Goal: Information Seeking & Learning: Learn about a topic

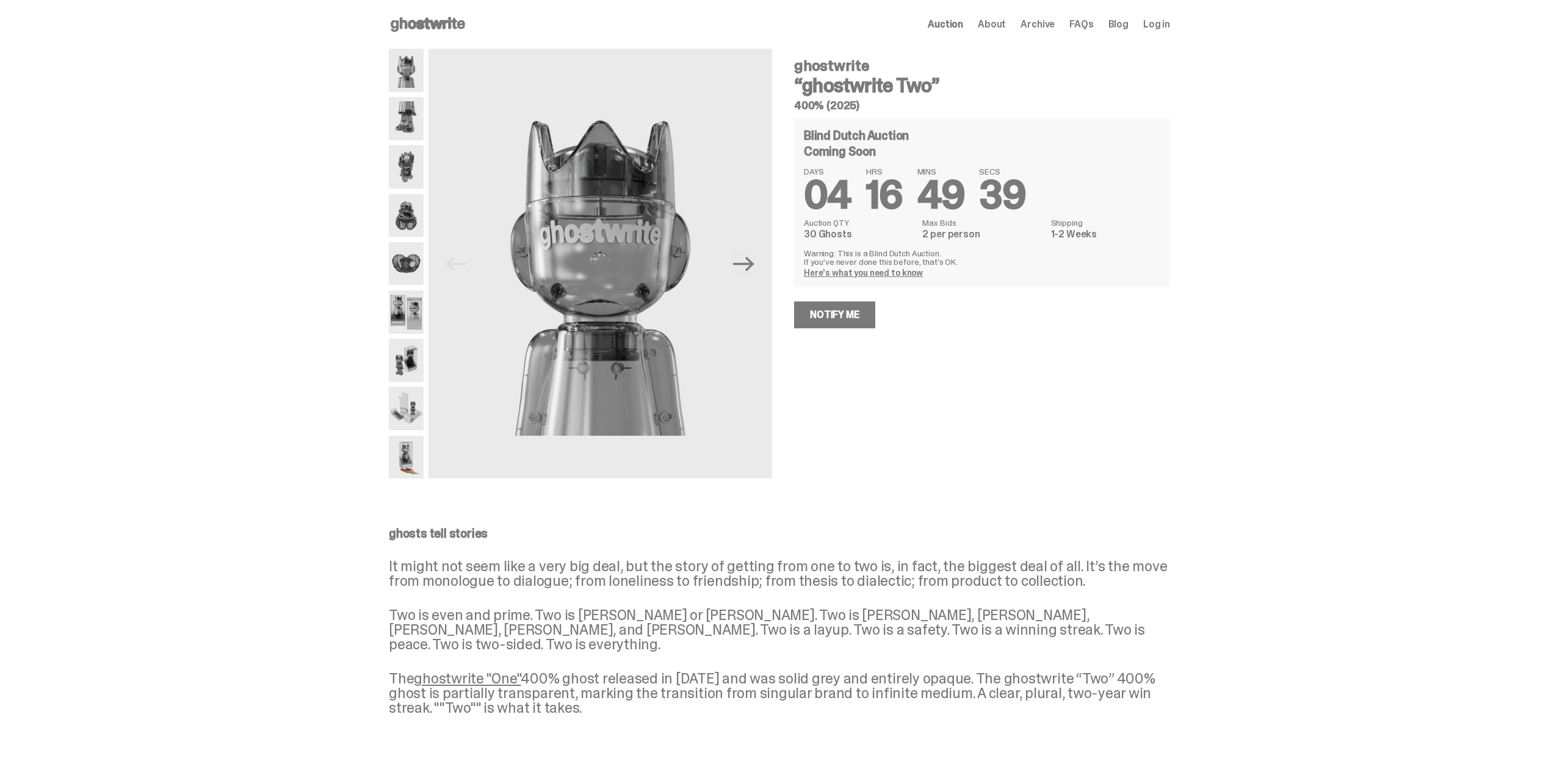
click at [754, 263] on icon "Next" at bounding box center [744, 263] width 21 height 14
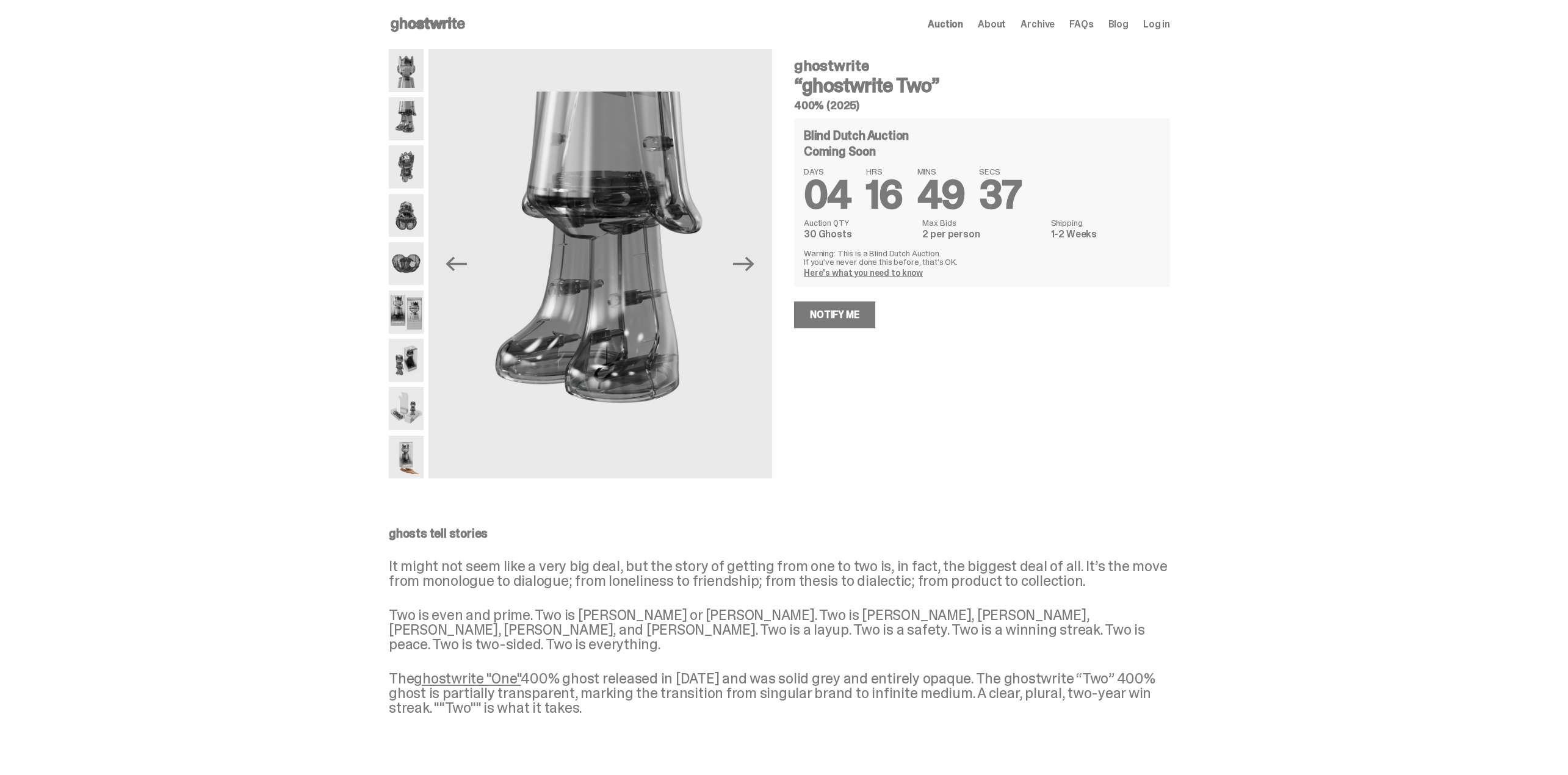
click at [754, 263] on icon "Next" at bounding box center [744, 263] width 21 height 14
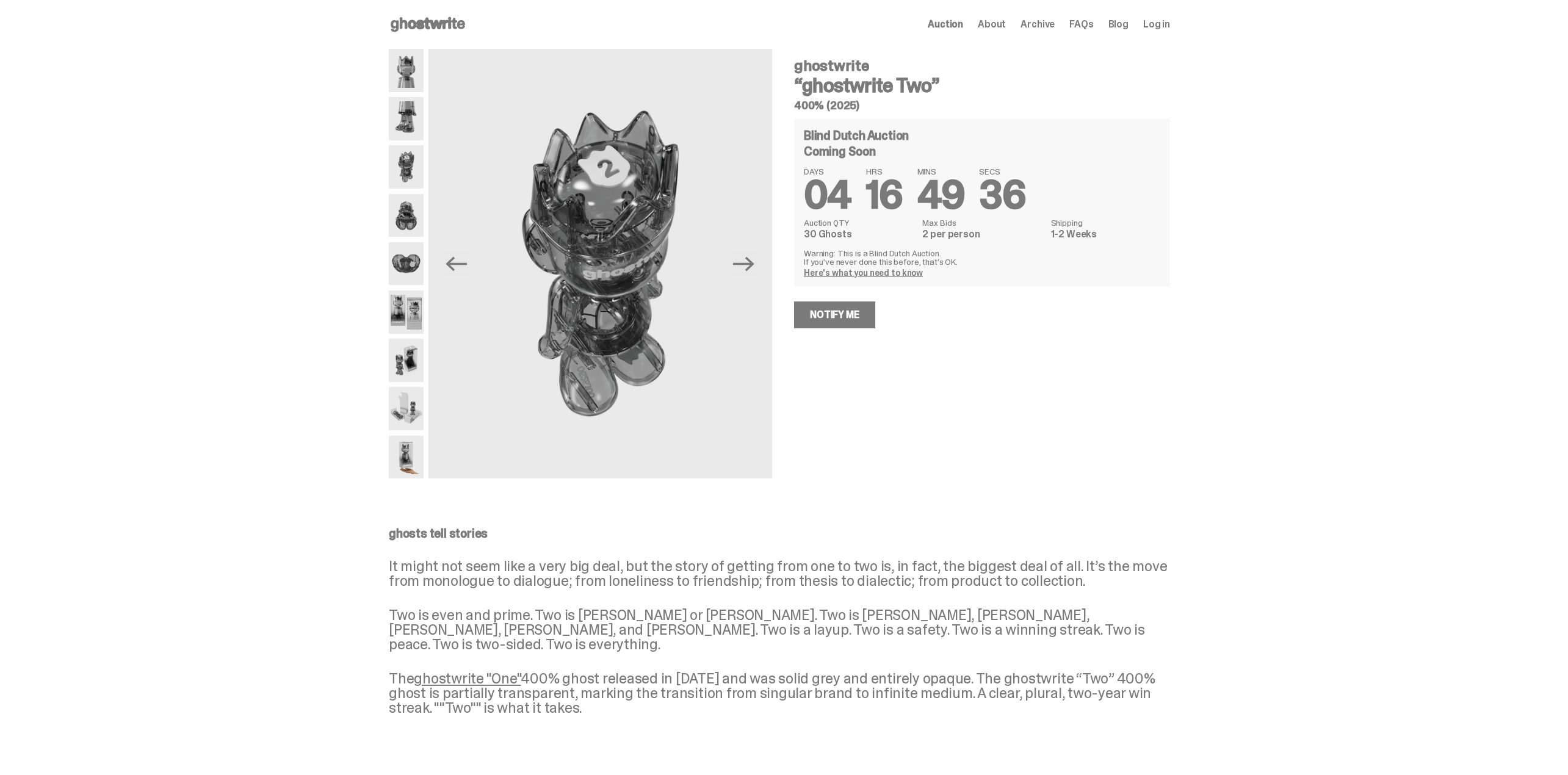
click at [754, 263] on icon "Next" at bounding box center [744, 263] width 21 height 14
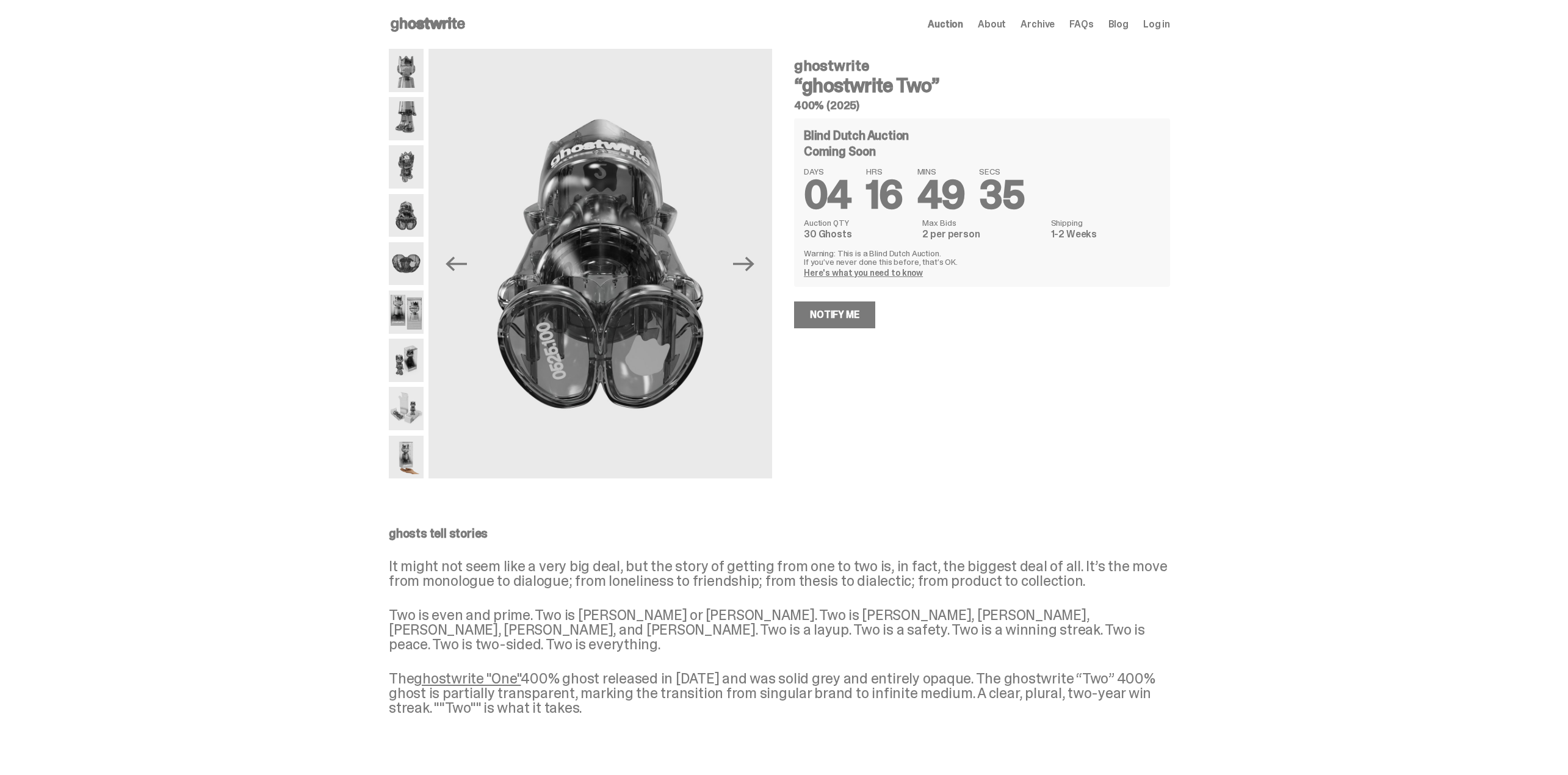
click at [754, 263] on icon "Next" at bounding box center [744, 263] width 21 height 14
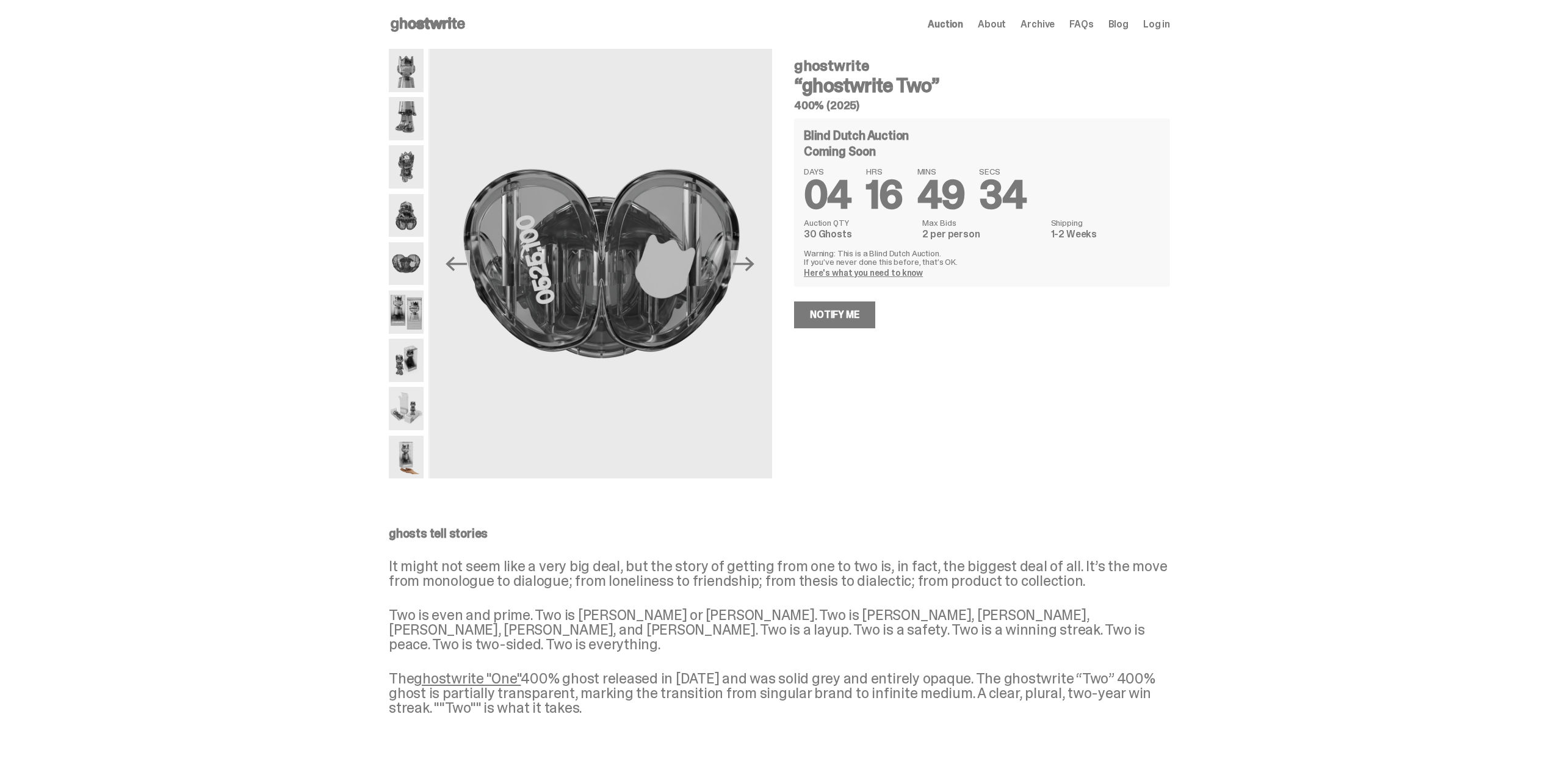
click at [754, 263] on icon "Next" at bounding box center [744, 263] width 21 height 14
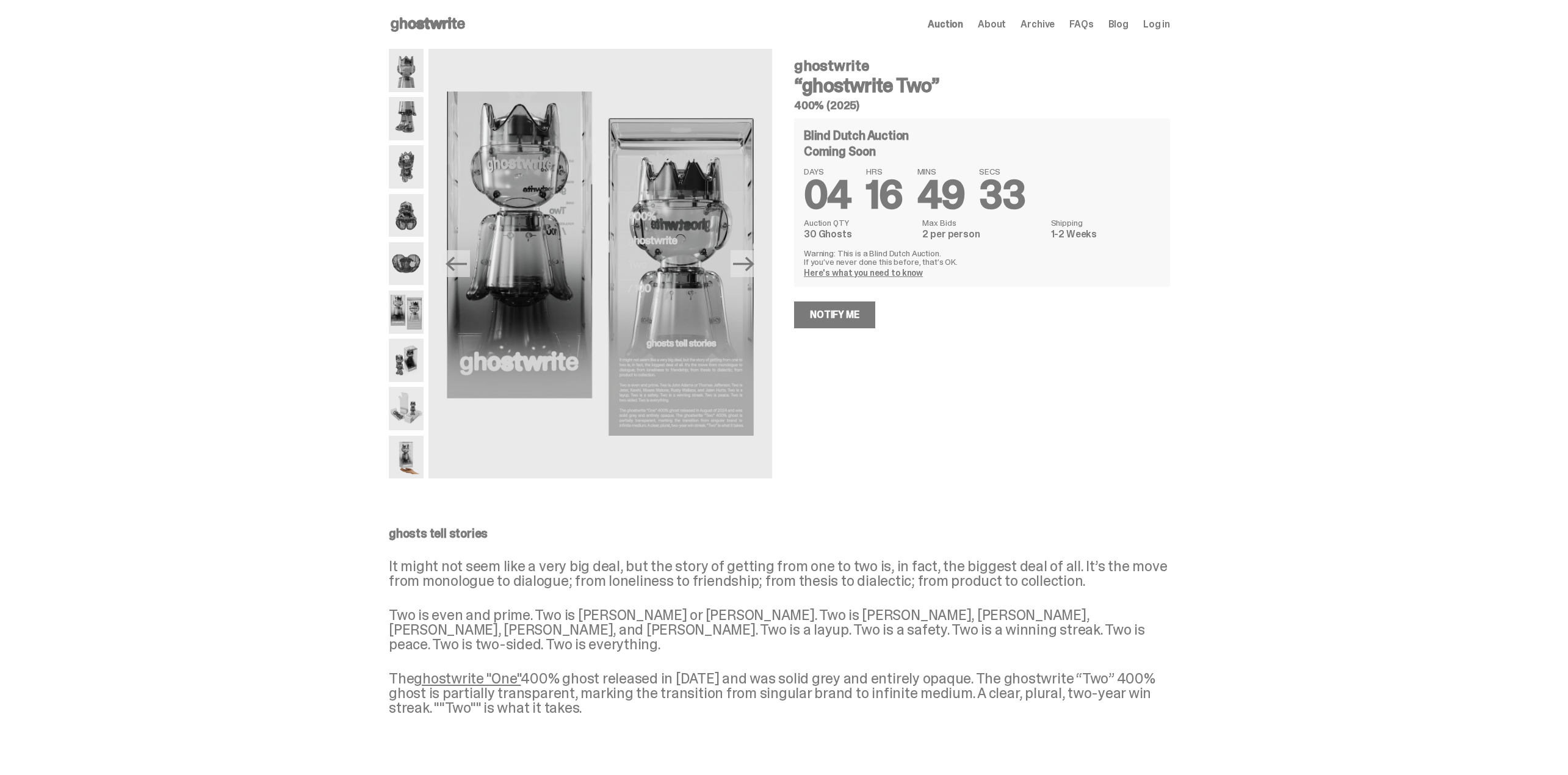
click at [754, 263] on icon "Next" at bounding box center [744, 263] width 21 height 14
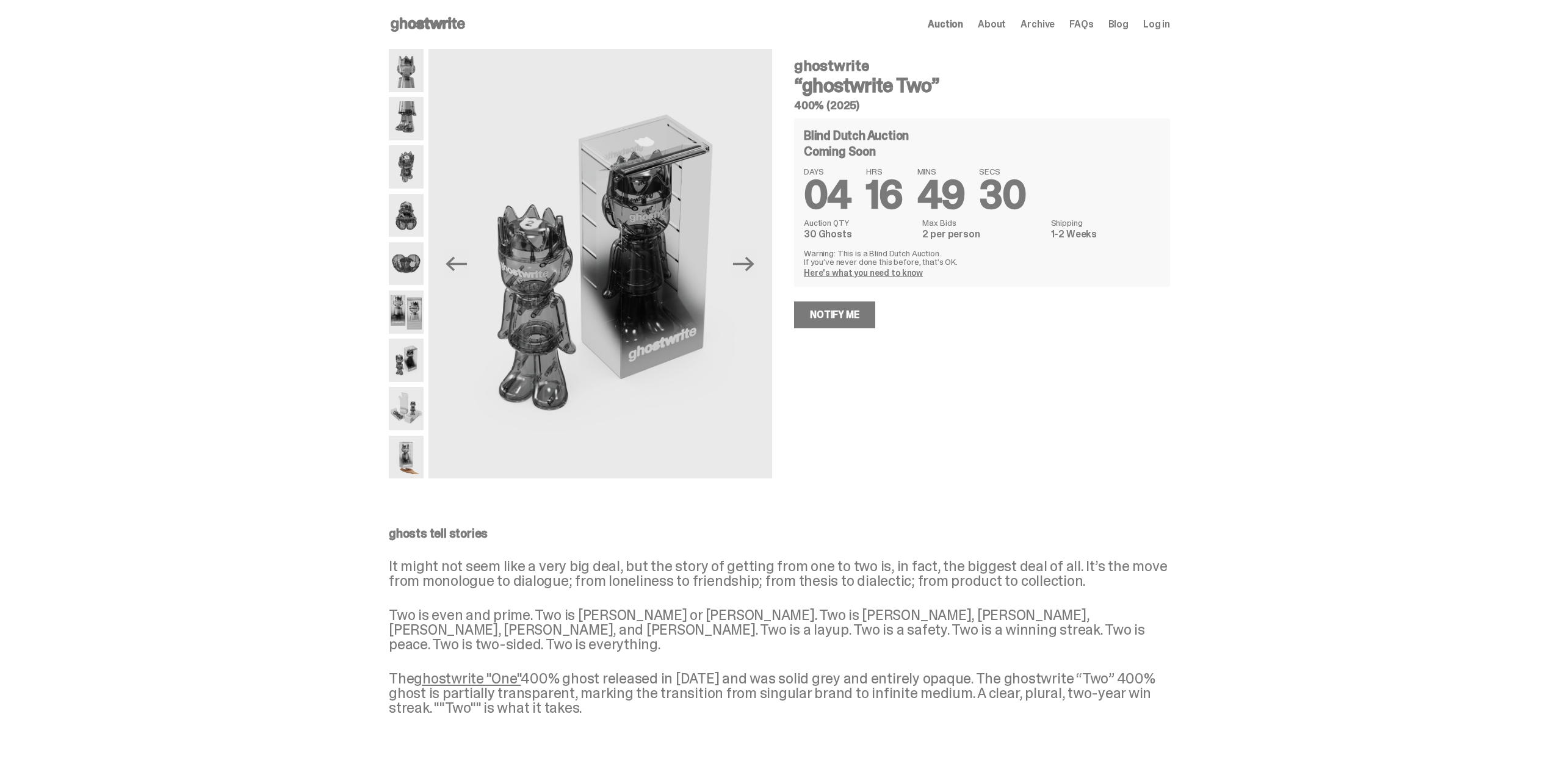
click at [754, 263] on icon "Next" at bounding box center [744, 263] width 21 height 14
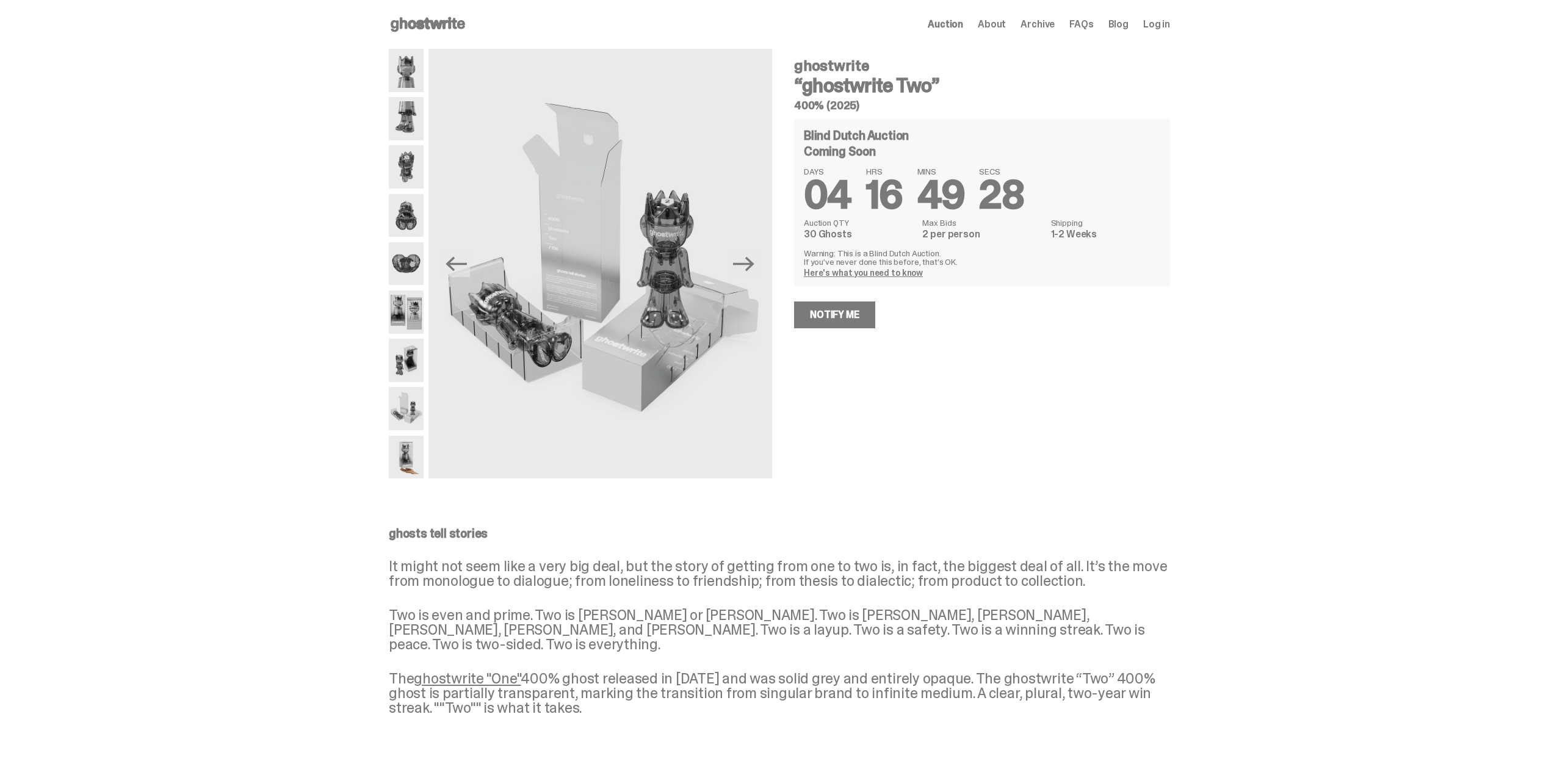
click at [754, 263] on icon "Next" at bounding box center [744, 263] width 21 height 14
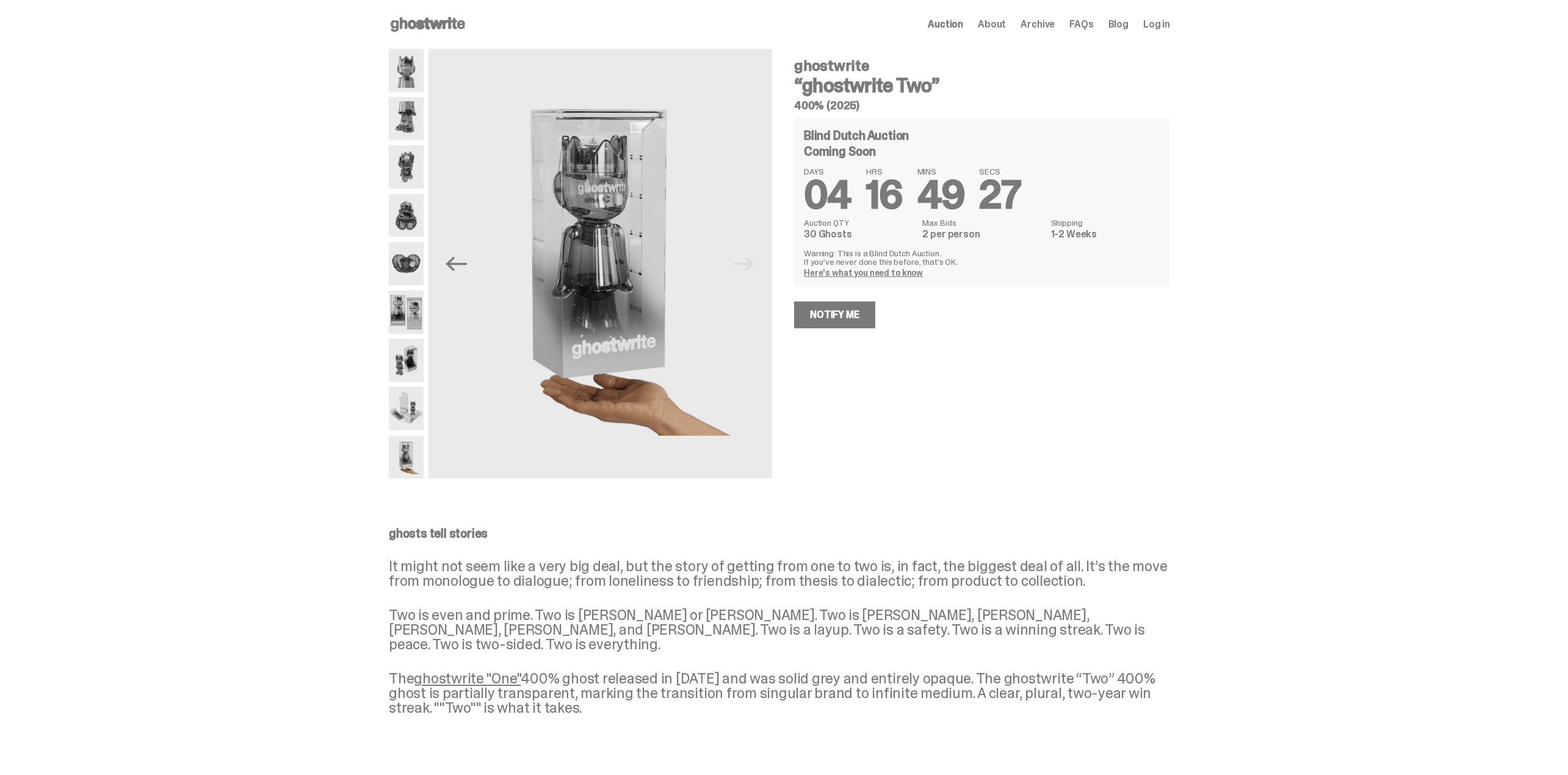
click at [757, 263] on img at bounding box center [600, 264] width 344 height 429
